Goal: Task Accomplishment & Management: Manage account settings

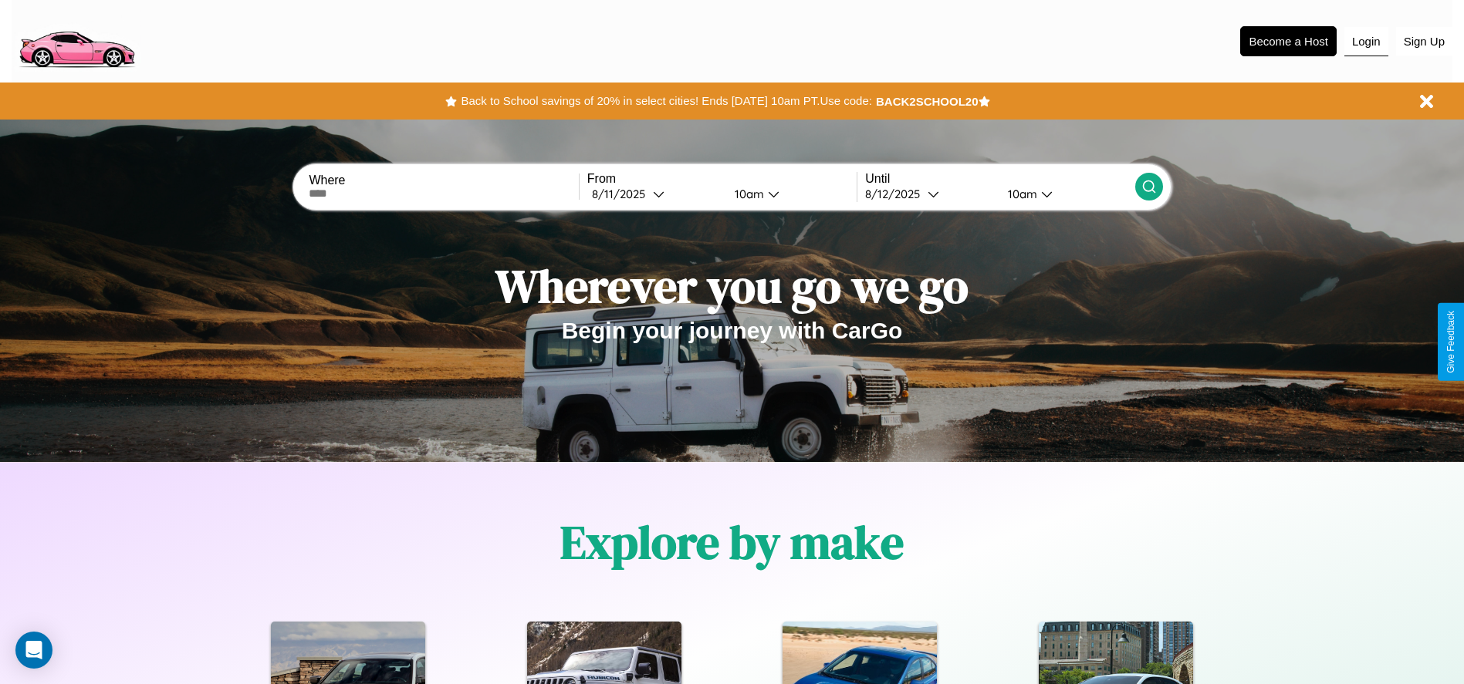
click at [1366, 41] on button "Login" at bounding box center [1366, 41] width 44 height 29
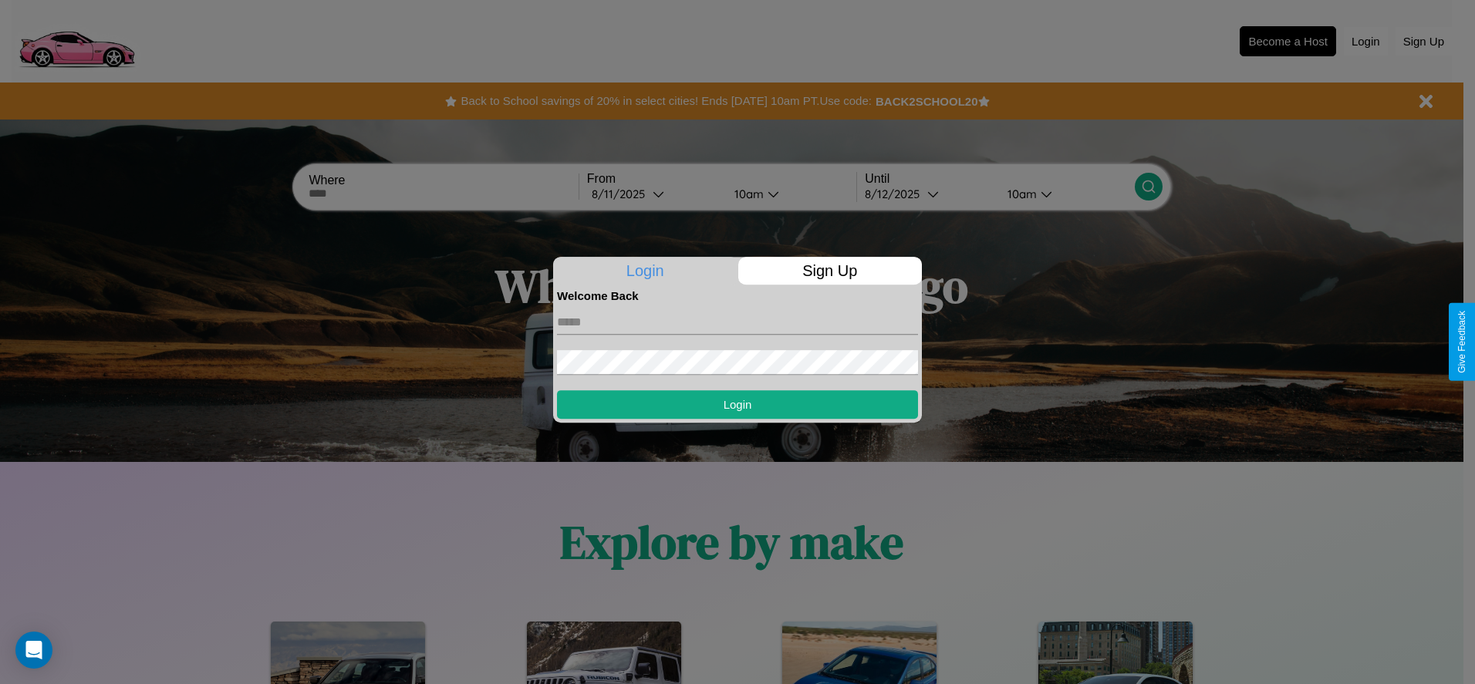
click at [738, 322] on input "text" at bounding box center [737, 322] width 361 height 25
type input "**********"
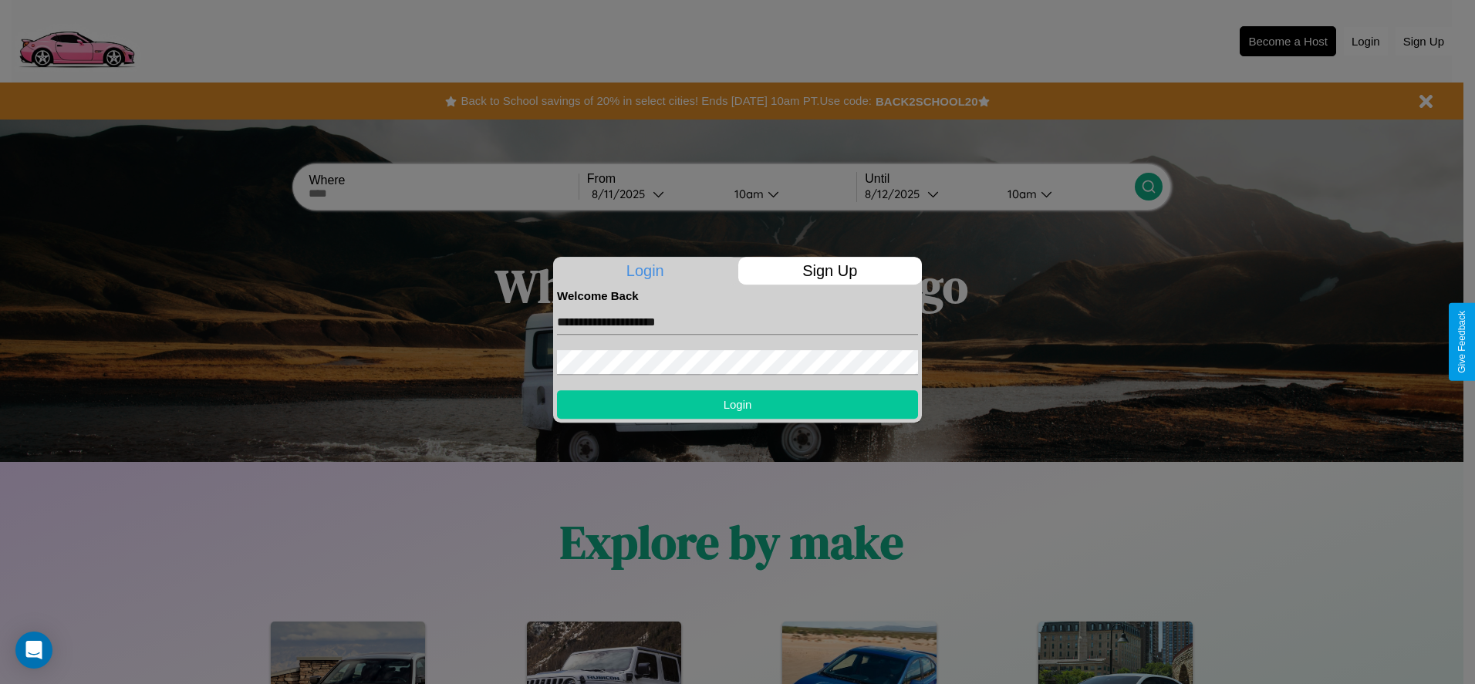
click at [738, 404] on button "Login" at bounding box center [737, 404] width 361 height 29
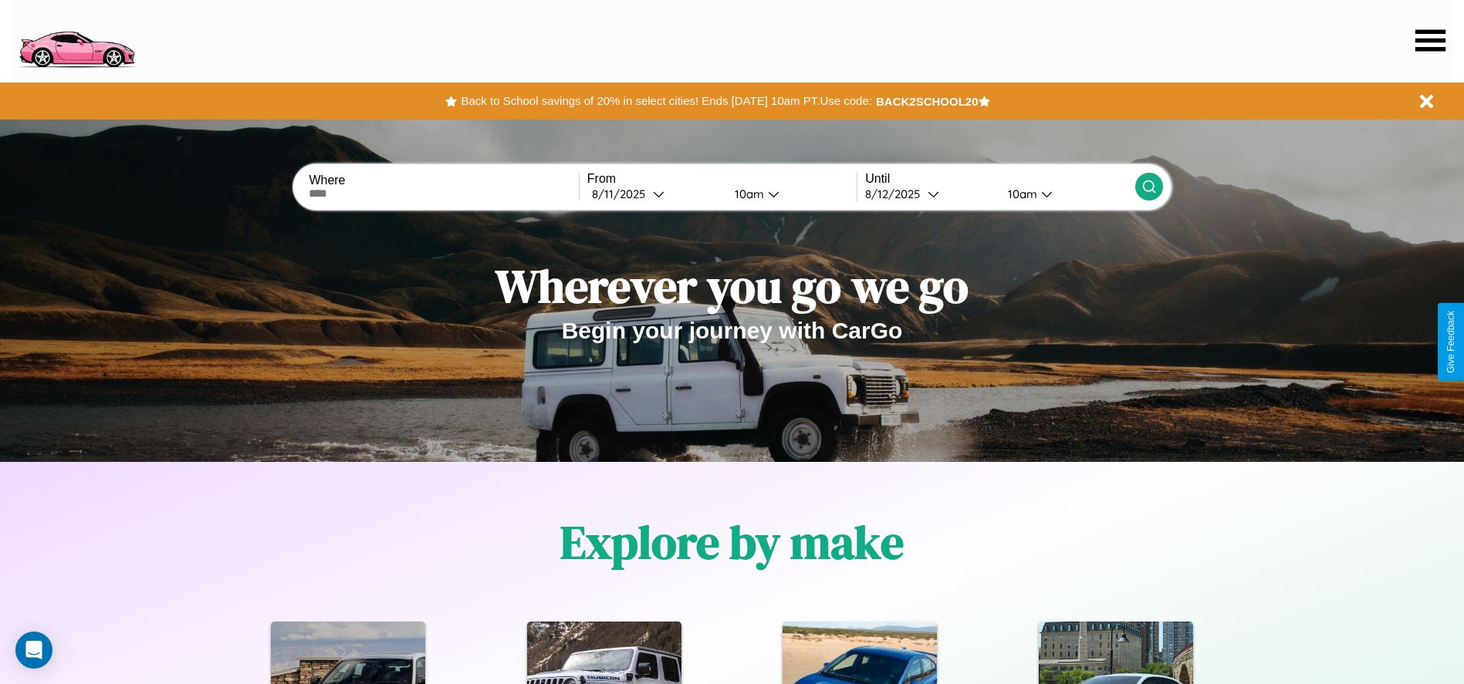
click at [1430, 40] on icon at bounding box center [1430, 40] width 30 height 22
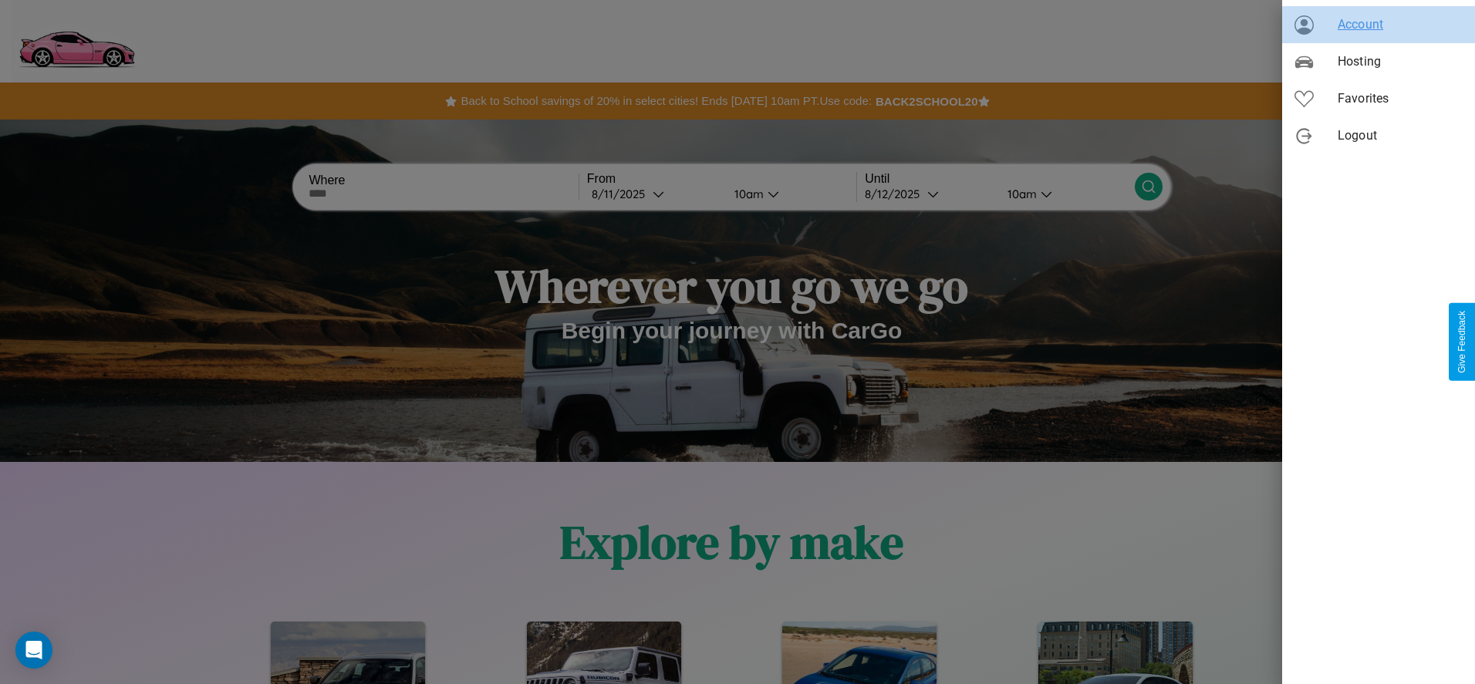
click at [1379, 25] on span "Account" at bounding box center [1400, 24] width 125 height 19
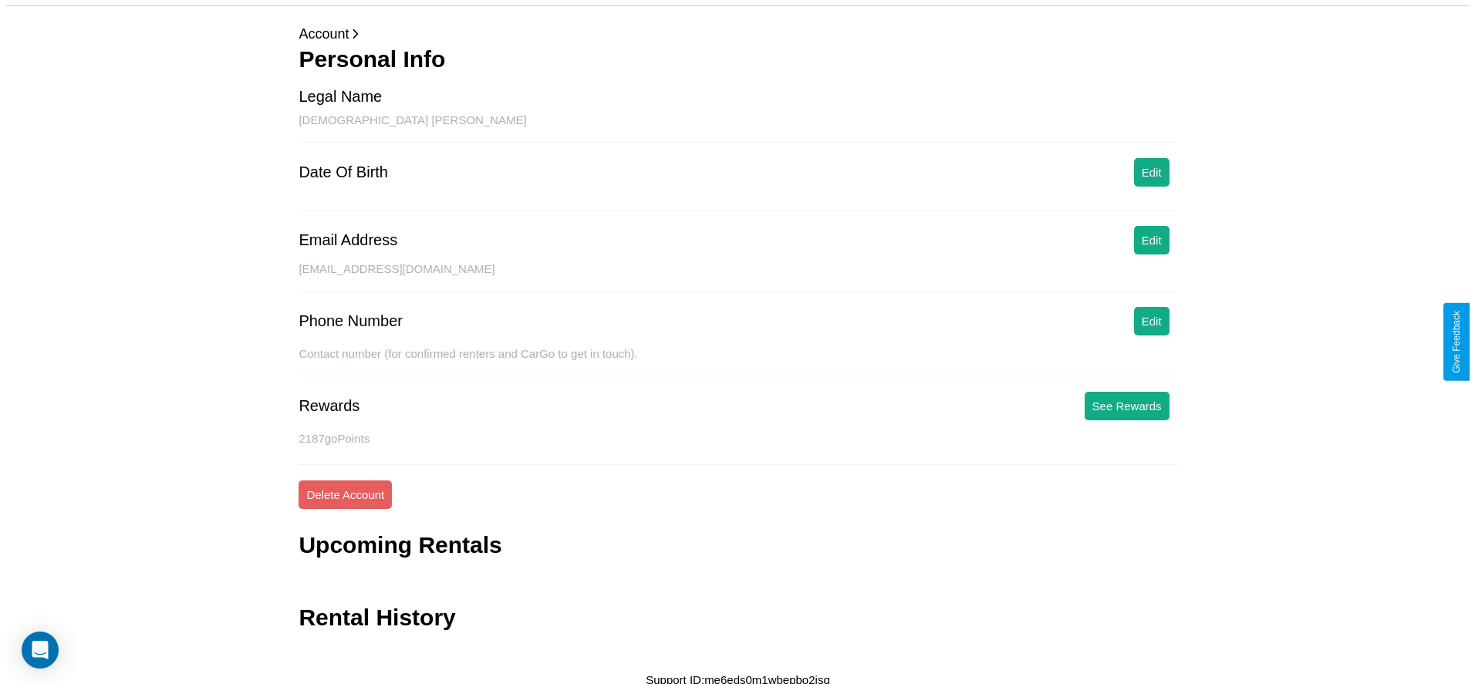
scroll to position [62, 0]
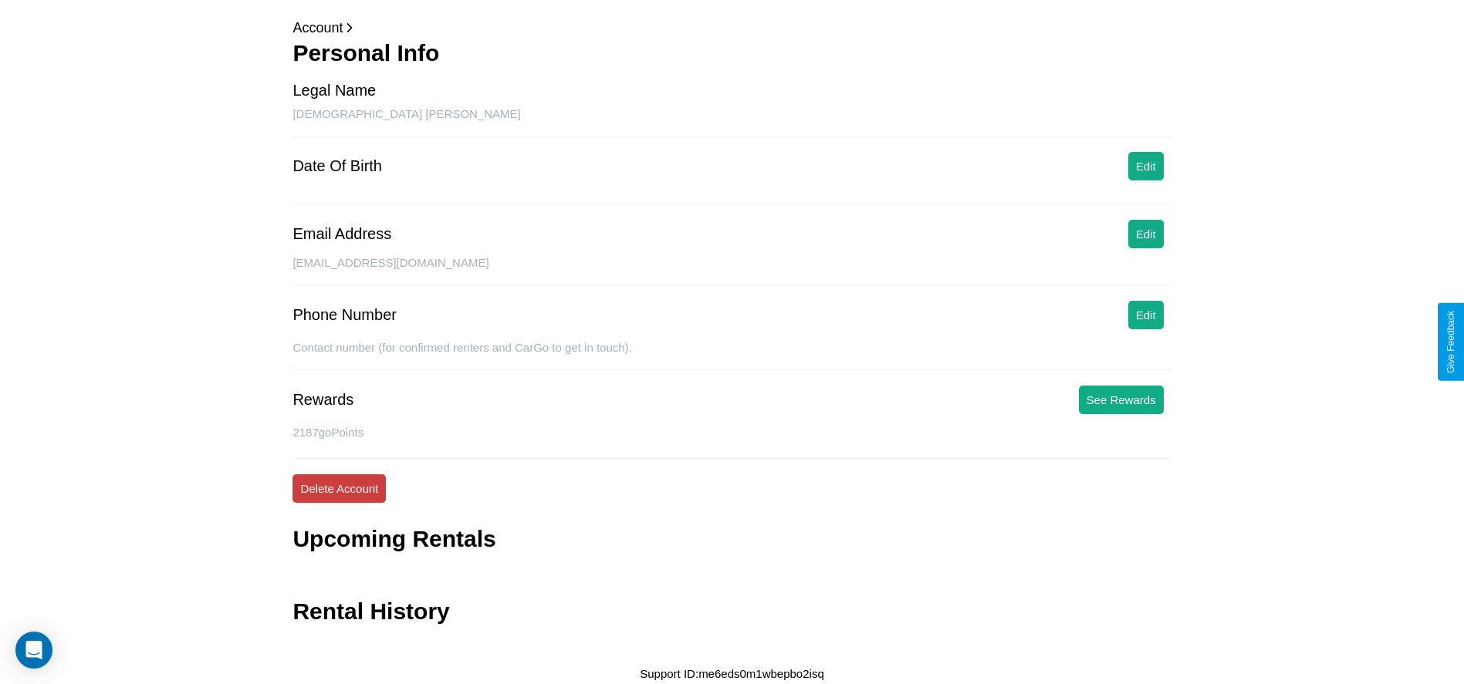
click at [339, 488] on button "Delete Account" at bounding box center [338, 488] width 93 height 29
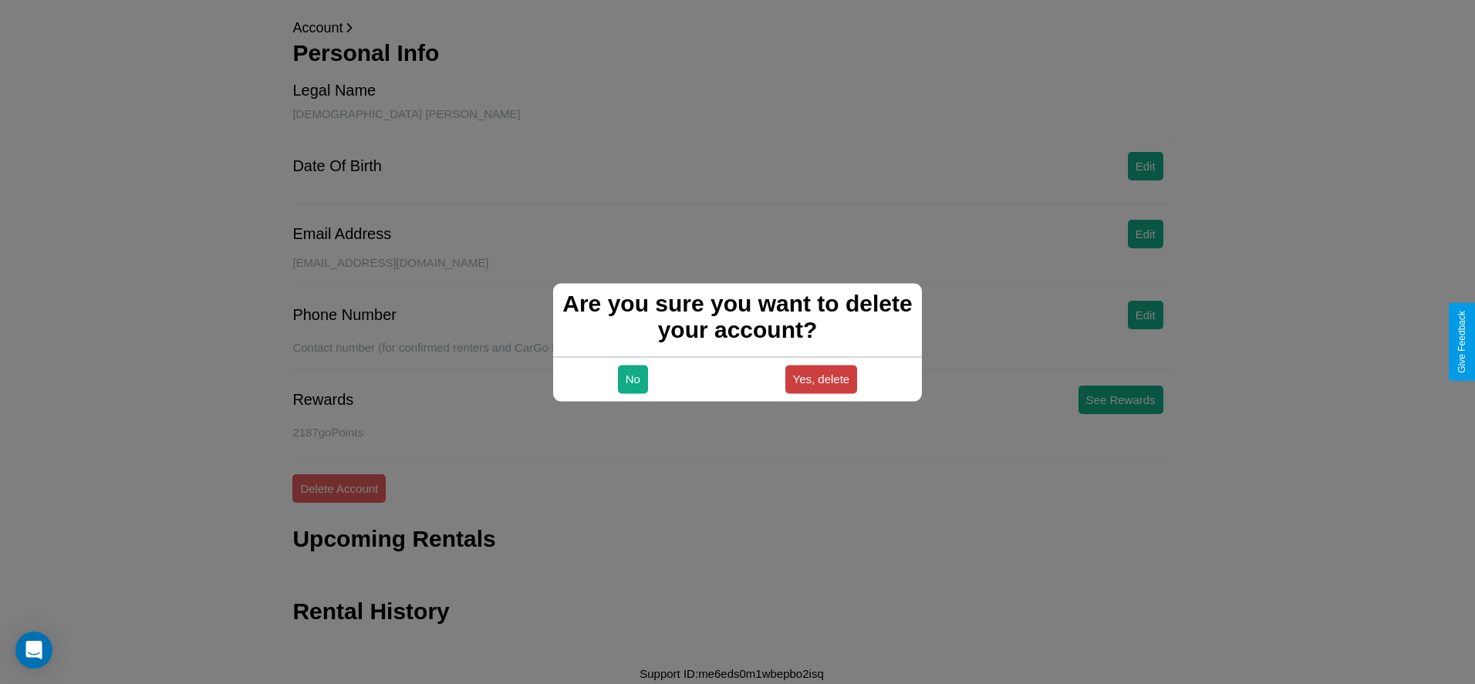
click at [821, 379] on button "Yes, delete" at bounding box center [821, 379] width 73 height 29
